Goal: Information Seeking & Learning: Learn about a topic

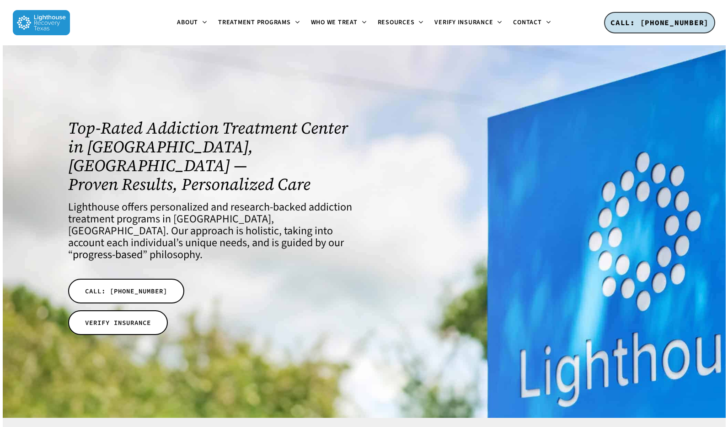
scroll to position [12, 0]
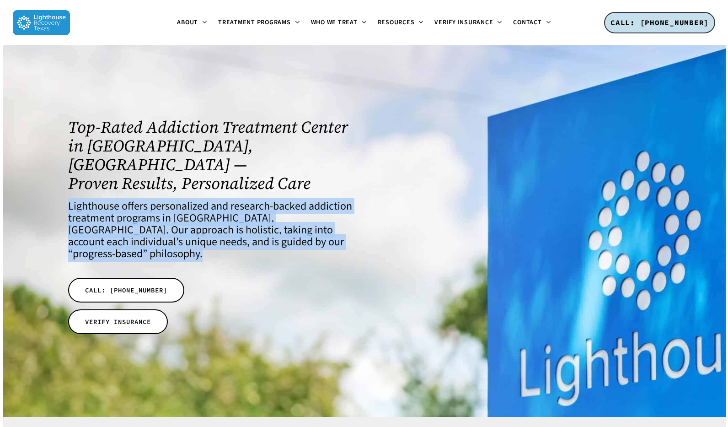
drag, startPoint x: 67, startPoint y: 188, endPoint x: 303, endPoint y: 221, distance: 237.7
click at [303, 221] on div "Top-Rated Addiction Treatment Center in [GEOGRAPHIC_DATA], [GEOGRAPHIC_DATA] — …" at bounding box center [209, 228] width 295 height 232
copy h4 "Lighthouse offers personalized and research-backed addiction treatment programs…"
drag, startPoint x: 73, startPoint y: 122, endPoint x: 309, endPoint y: 165, distance: 239.4
click at [309, 165] on h1 "Top-Rated Addiction Treatment Center in [GEOGRAPHIC_DATA], [GEOGRAPHIC_DATA] — …" at bounding box center [210, 154] width 284 height 75
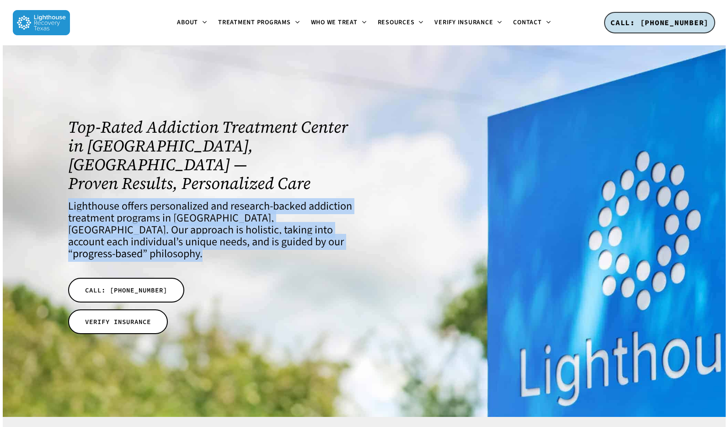
copy h1 "op-Rated Addiction Treatment Center in [GEOGRAPHIC_DATA], [GEOGRAPHIC_DATA] — P…"
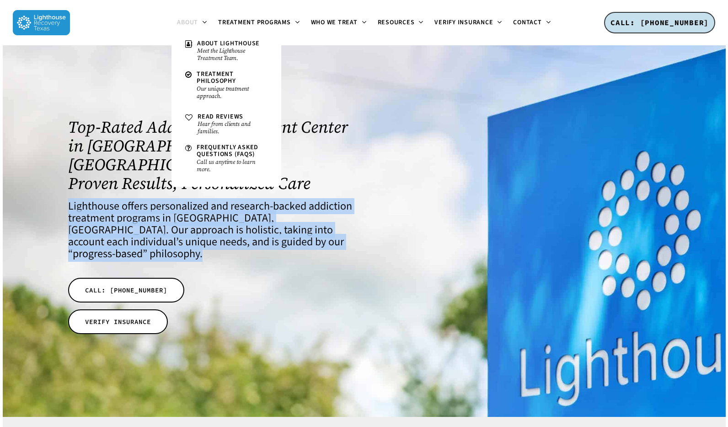
click at [203, 23] on icon at bounding box center [204, 21] width 4 height 7
click at [210, 43] on span "About Lighthouse" at bounding box center [228, 43] width 63 height 9
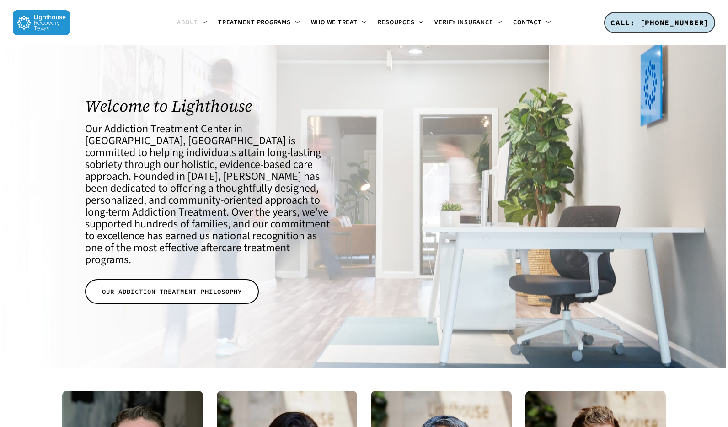
scroll to position [1, 0]
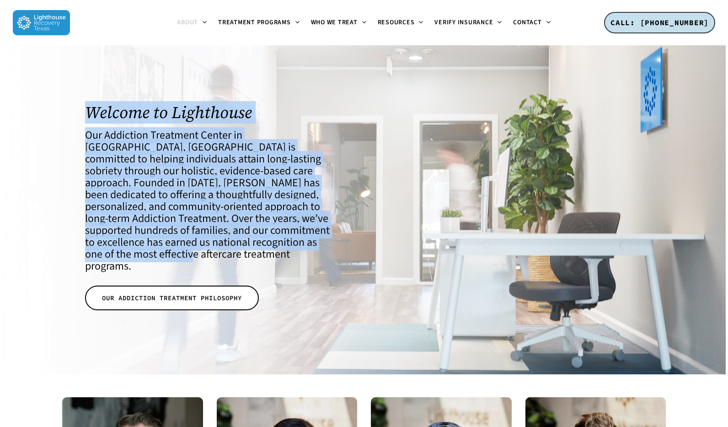
drag, startPoint x: 88, startPoint y: 118, endPoint x: 148, endPoint y: 255, distance: 149.4
click at [148, 255] on div "Welcome to Lighthouse Our Addiction Treatment Center in [GEOGRAPHIC_DATA], [GEO…" at bounding box center [210, 209] width 250 height 212
copy div "Welcome to Lighthouse Our Addiction Treatment Center in [GEOGRAPHIC_DATA], [GEO…"
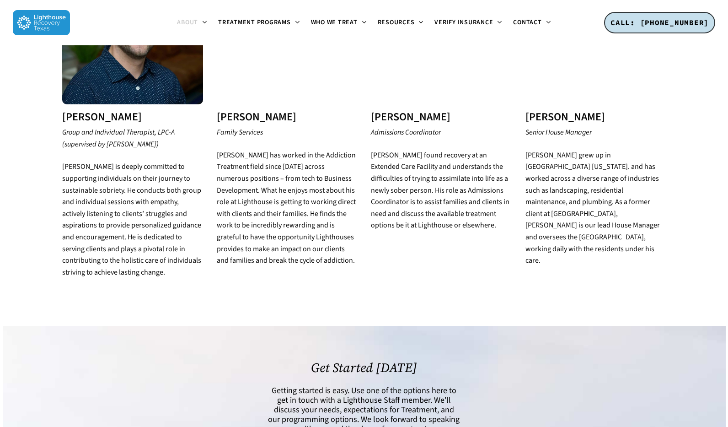
scroll to position [1801, 0]
